Goal: Information Seeking & Learning: Learn about a topic

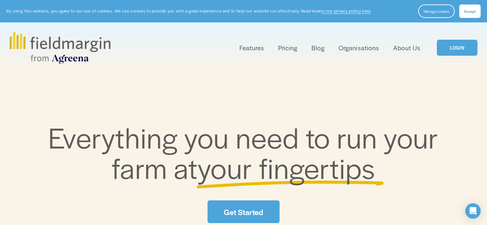
click at [473, 12] on span "Accept" at bounding box center [470, 11] width 12 height 5
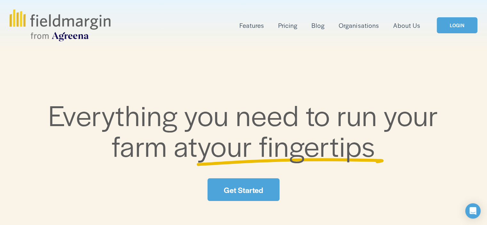
click at [454, 26] on link "LOGIN" at bounding box center [456, 25] width 40 height 16
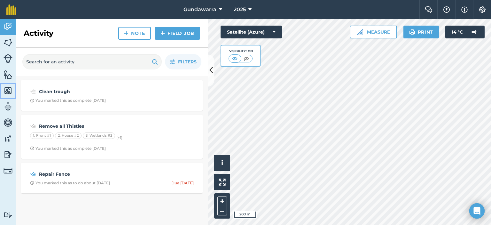
click at [9, 92] on img at bounding box center [8, 91] width 9 height 10
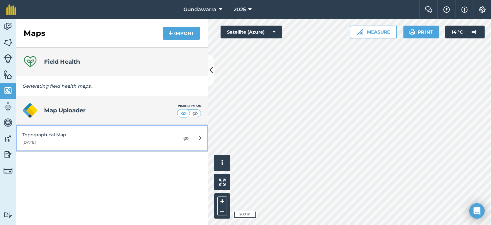
click at [59, 136] on div "Topographical Map" at bounding box center [97, 134] width 151 height 7
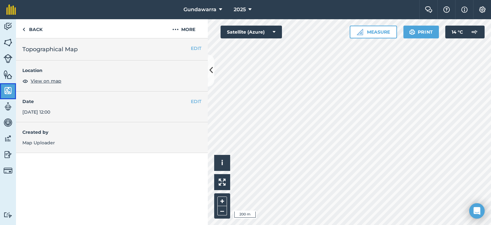
click at [6, 90] on img at bounding box center [8, 91] width 9 height 10
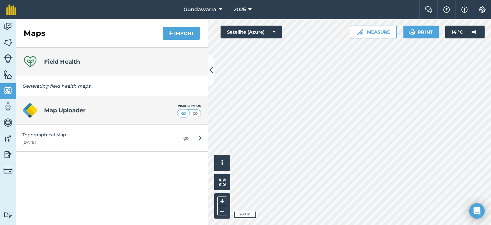
click at [51, 61] on h4 "Field Health" at bounding box center [62, 61] width 36 height 9
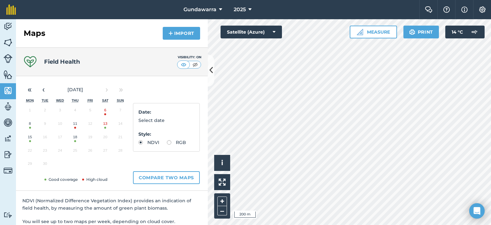
click at [75, 137] on button "18" at bounding box center [75, 138] width 15 height 13
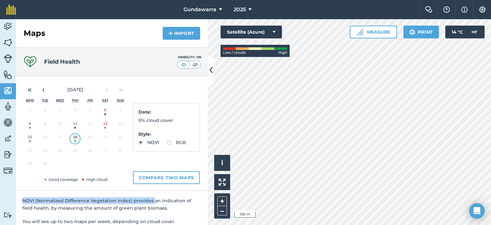
drag, startPoint x: 151, startPoint y: 193, endPoint x: 154, endPoint y: 181, distance: 11.9
click at [154, 181] on div "« ‹ [DATE] › » Mon Tue Wed Thu Fri Sat Sun 1 2 3 4 5 6 7 8 9 10 11 12 13 14 15 …" at bounding box center [112, 153] width 192 height 155
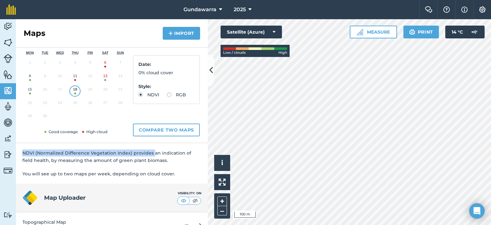
scroll to position [61, 0]
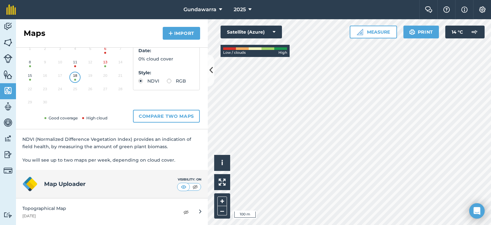
click at [184, 155] on div "NDVI (Normalized Difference Vegetation Index) provides an indication of field h…" at bounding box center [112, 149] width 192 height 41
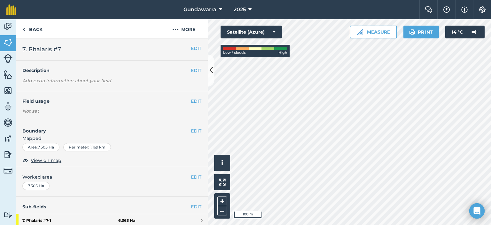
click at [294, 0] on html "Gundawarra 2025 Farm Chat Help Info Settings Gundawarra - 2025 Reproduced with …" at bounding box center [245, 112] width 491 height 225
click at [297, 225] on html "Gundawarra 2025 Farm Chat Help Info Settings Gundawarra - 2025 Reproduced with …" at bounding box center [245, 112] width 491 height 225
